Goal: Navigation & Orientation: Find specific page/section

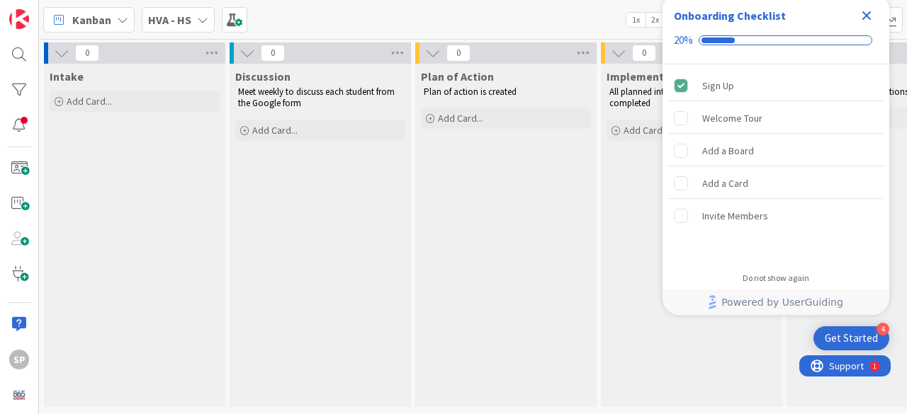
click at [197, 16] on icon at bounding box center [202, 19] width 11 height 11
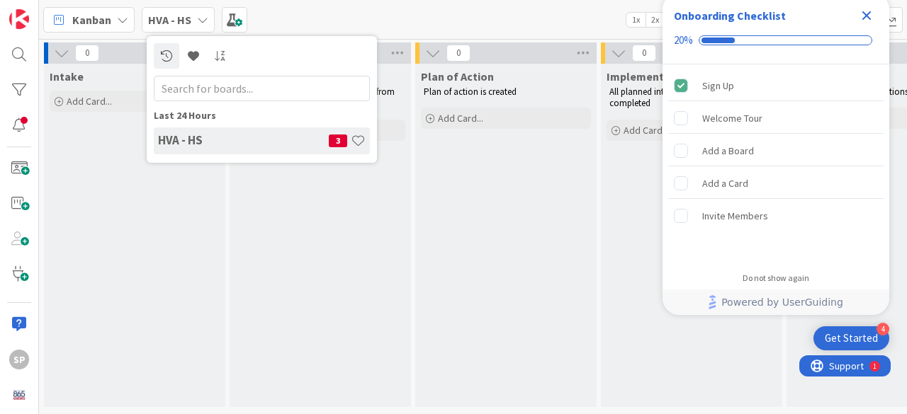
click at [197, 16] on icon at bounding box center [202, 19] width 11 height 11
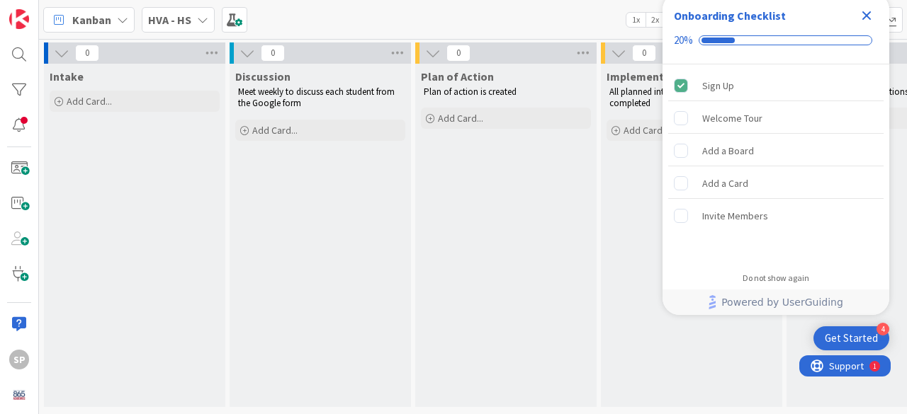
click at [200, 23] on icon at bounding box center [202, 19] width 11 height 11
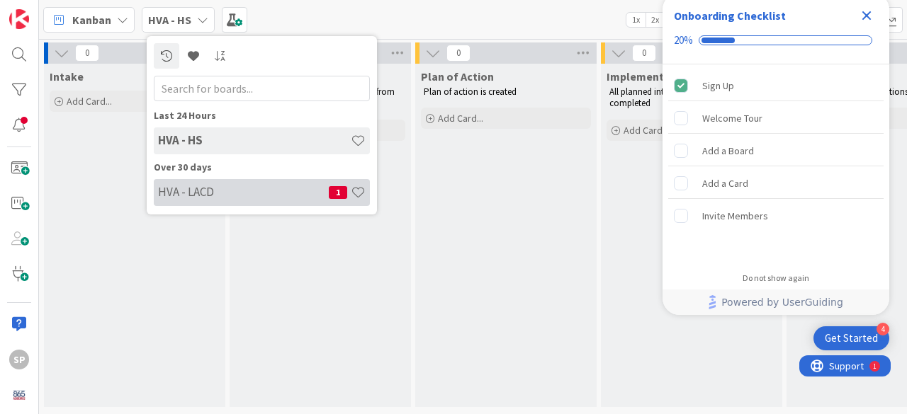
click at [208, 195] on h4 "HVA - LACD" at bounding box center [243, 192] width 171 height 14
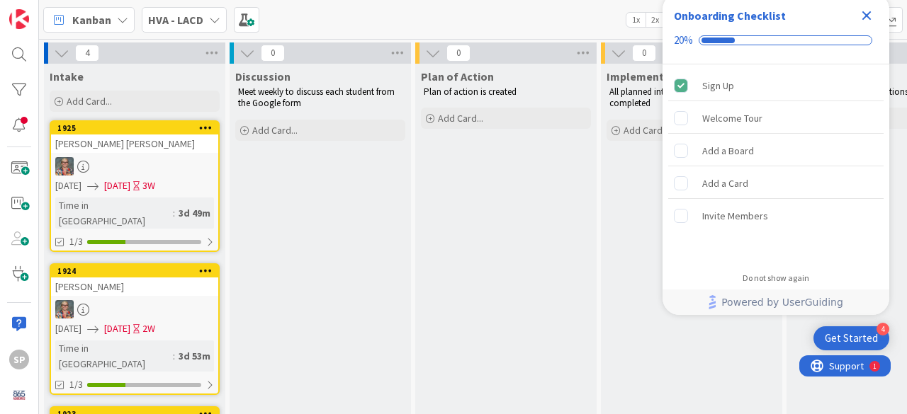
click at [211, 15] on icon at bounding box center [214, 19] width 11 height 11
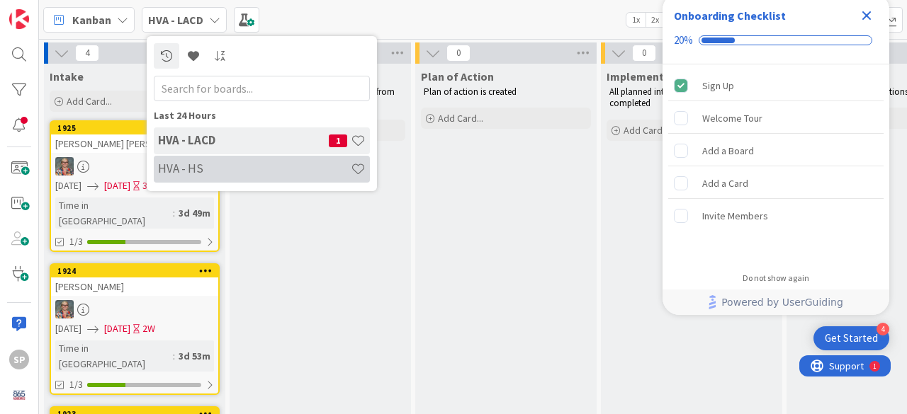
click at [202, 164] on h4 "HVA - HS" at bounding box center [254, 168] width 193 height 14
